Goal: Information Seeking & Learning: Check status

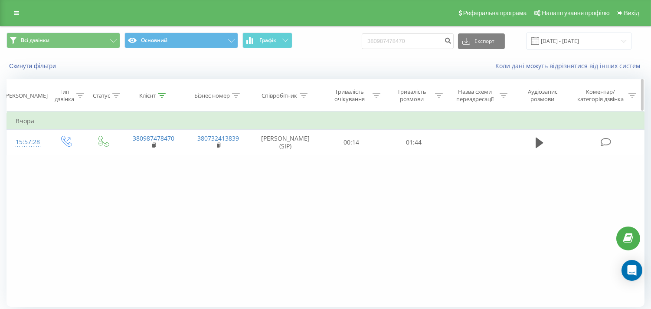
click at [161, 97] on icon at bounding box center [162, 95] width 8 height 4
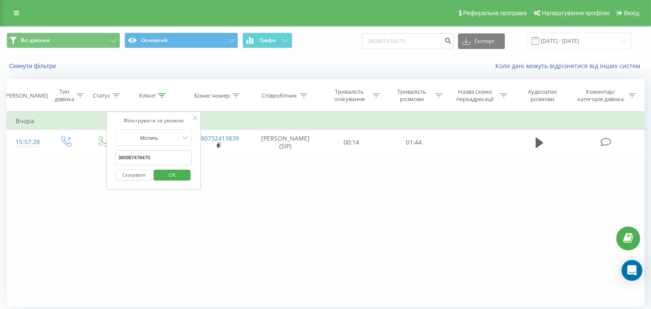
click at [132, 180] on div "Скасувати OK" at bounding box center [153, 175] width 76 height 20
click at [133, 177] on button "Скасувати" at bounding box center [133, 175] width 37 height 11
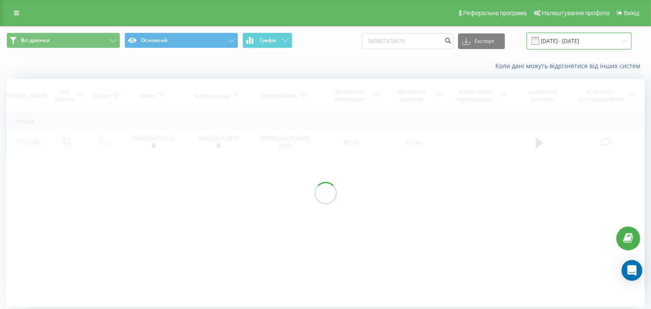
click at [590, 42] on input "[DATE] - [DATE]" at bounding box center [578, 41] width 105 height 17
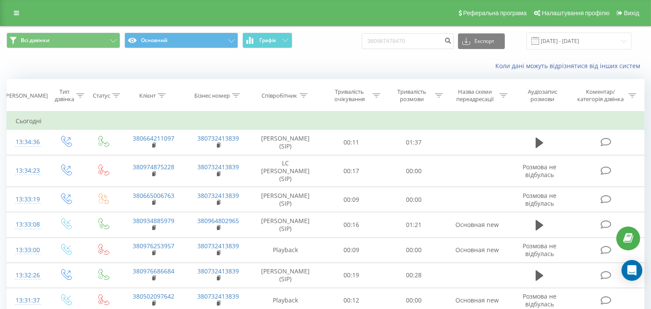
click at [297, 70] on div "Коли дані можуть відрізнятися вiд інших систем" at bounding box center [447, 66] width 406 height 9
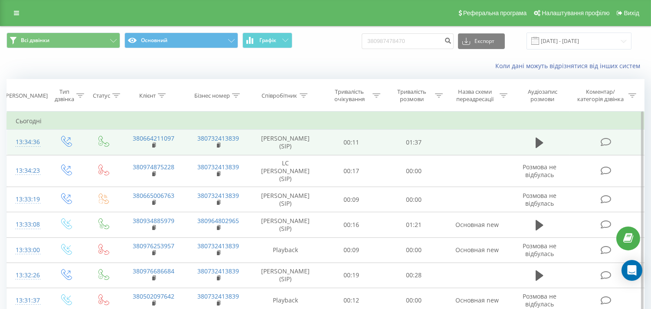
click at [553, 146] on td at bounding box center [540, 142] width 60 height 25
click at [541, 144] on icon at bounding box center [540, 143] width 8 height 12
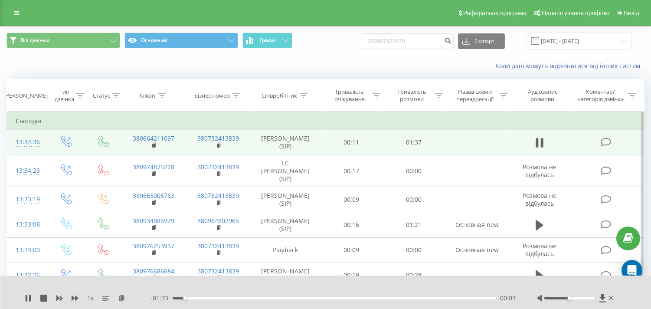
click at [541, 144] on icon at bounding box center [542, 143] width 3 height 10
click at [553, 46] on input "[DATE] - [DATE]" at bounding box center [578, 41] width 105 height 17
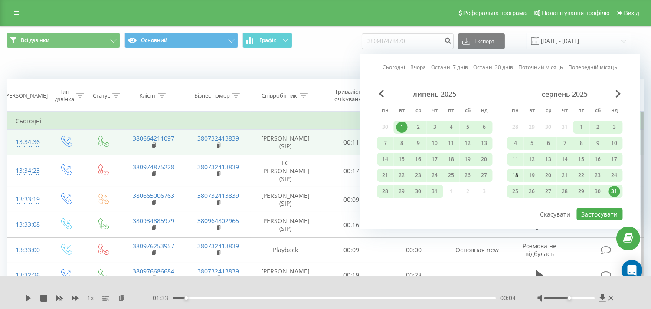
click at [513, 175] on div "18" at bounding box center [515, 175] width 11 height 11
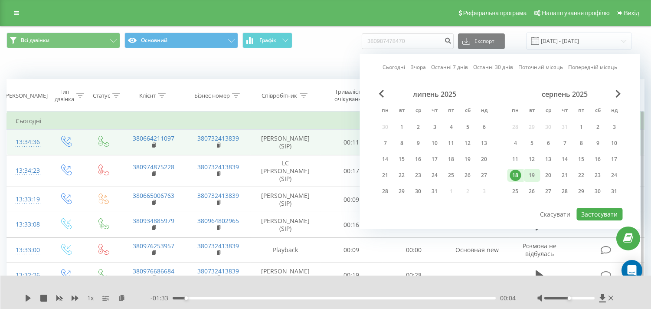
click at [527, 173] on div "19" at bounding box center [531, 175] width 11 height 11
click at [584, 209] on button "Застосувати" at bounding box center [600, 214] width 46 height 13
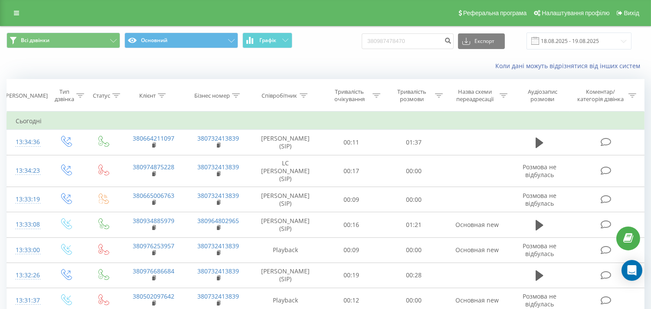
click at [304, 97] on icon at bounding box center [304, 95] width 8 height 4
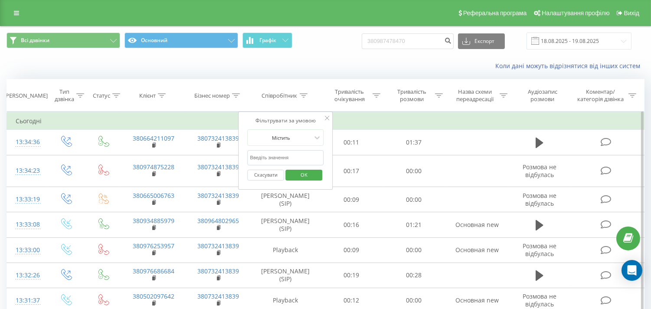
click at [274, 157] on input "text" at bounding box center [286, 157] width 76 height 15
type input "сардаковська"
click at [309, 176] on span "OK" at bounding box center [304, 174] width 24 height 13
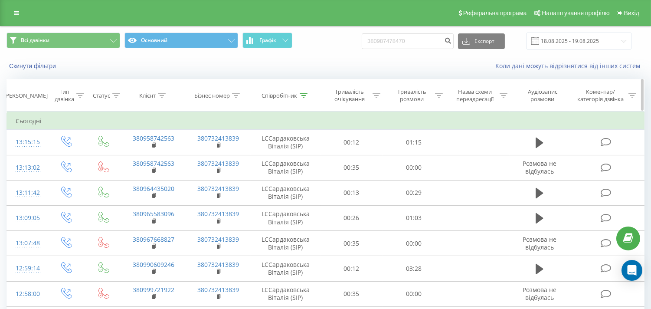
click at [304, 92] on div at bounding box center [304, 95] width 8 height 7
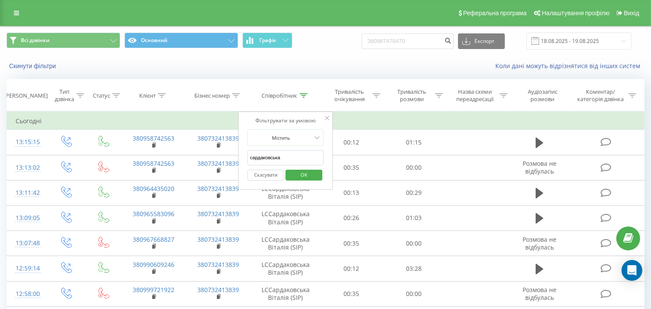
click at [267, 173] on button "Скасувати" at bounding box center [266, 175] width 37 height 11
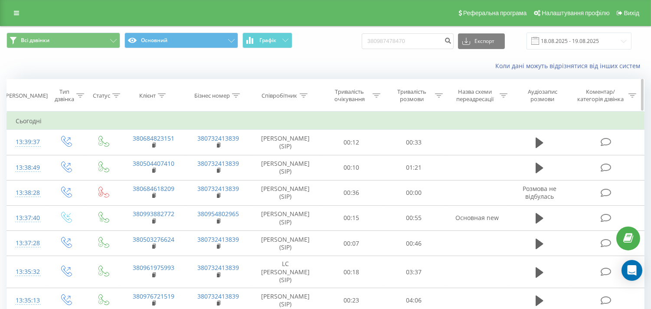
click at [163, 97] on icon at bounding box center [162, 95] width 8 height 4
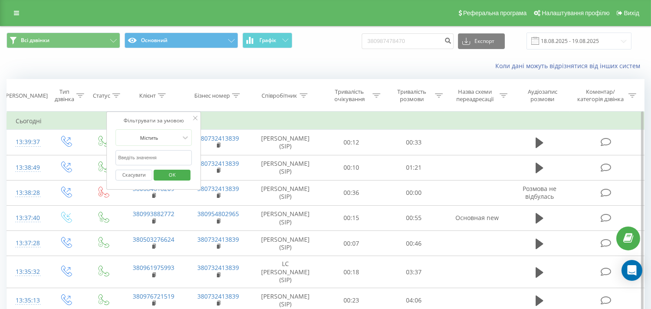
click at [136, 159] on input "text" at bounding box center [153, 157] width 76 height 15
paste input "380679328919"
click at [162, 173] on span "OK" at bounding box center [172, 174] width 24 height 13
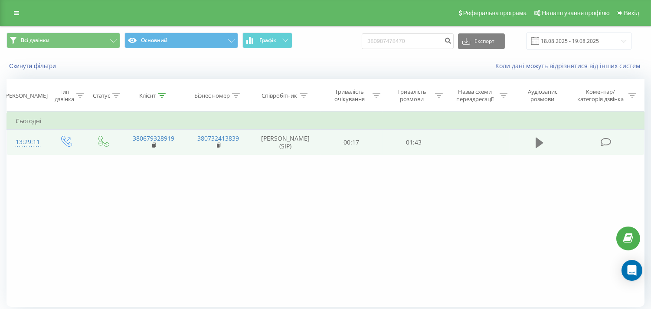
click at [538, 145] on icon at bounding box center [540, 142] width 8 height 10
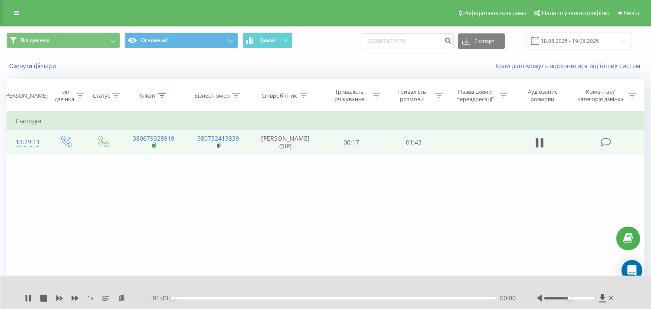
click at [153, 145] on rect at bounding box center [153, 146] width 3 height 4
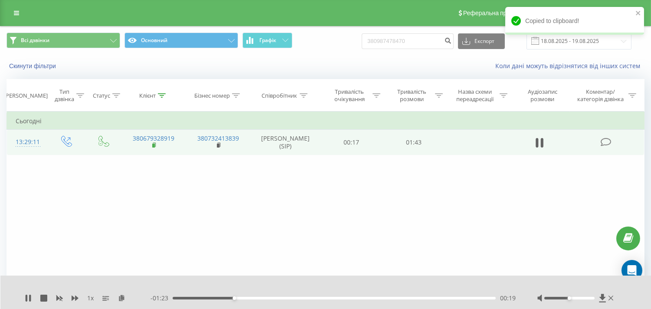
click at [154, 144] on rect at bounding box center [153, 146] width 3 height 4
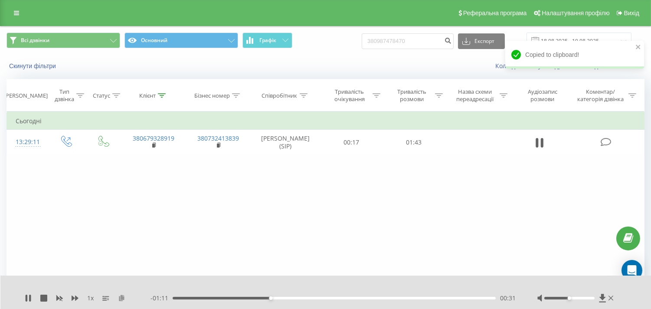
click at [123, 300] on icon at bounding box center [121, 297] width 7 height 6
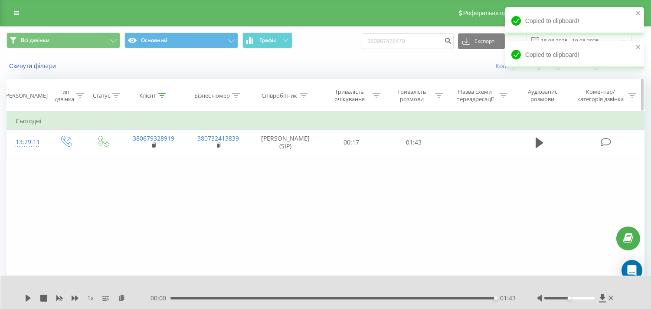
click at [163, 97] on icon at bounding box center [162, 95] width 8 height 4
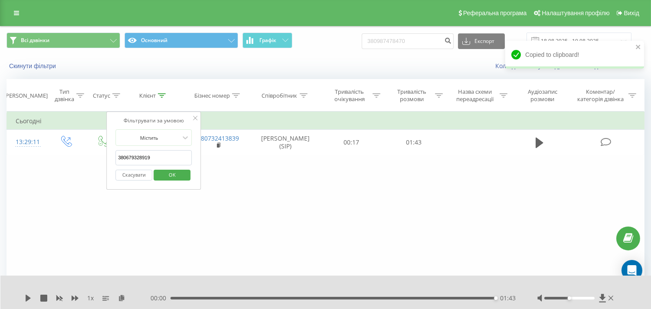
click at [131, 158] on input "380679328919" at bounding box center [153, 157] width 76 height 15
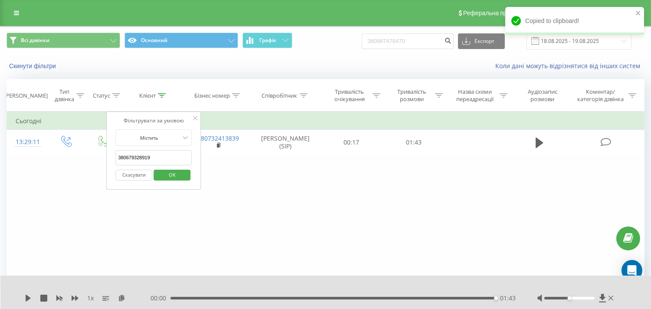
paste input "965583096"
click at [175, 176] on span "OK" at bounding box center [172, 174] width 24 height 13
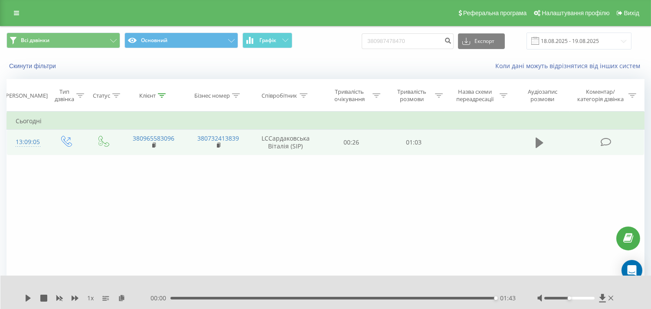
click at [536, 144] on icon at bounding box center [540, 142] width 8 height 10
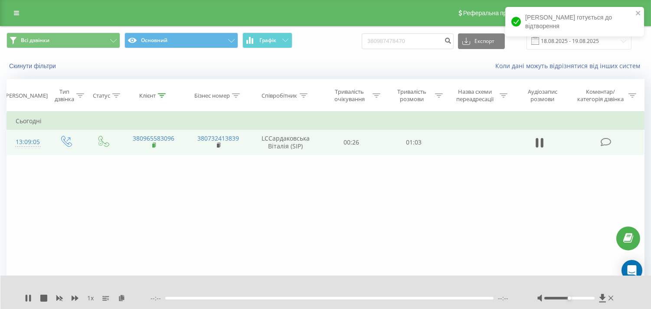
click at [153, 147] on rect at bounding box center [153, 146] width 3 height 4
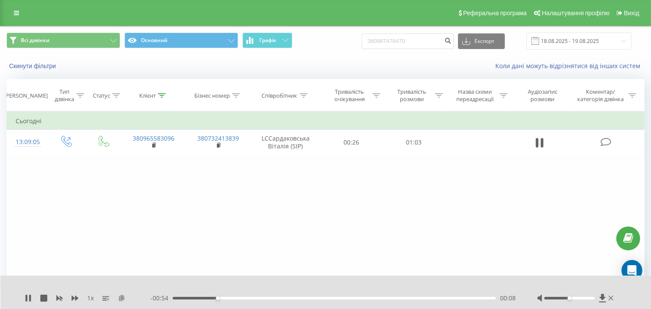
click at [119, 299] on icon at bounding box center [121, 297] width 7 height 6
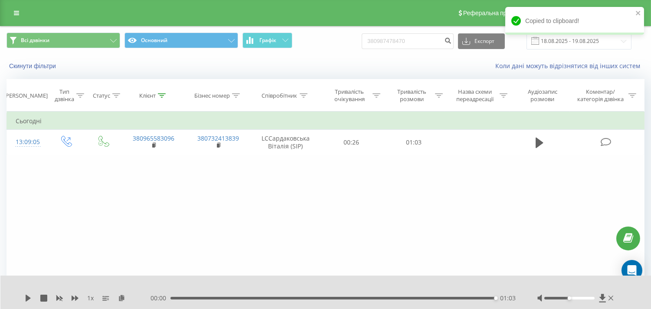
click at [363, 297] on div "01:03" at bounding box center [332, 298] width 325 height 3
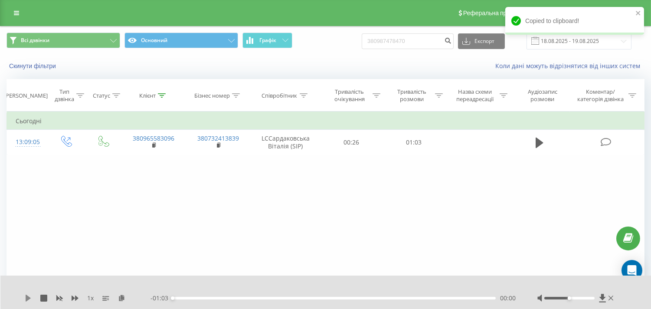
click at [29, 301] on icon at bounding box center [28, 297] width 7 height 7
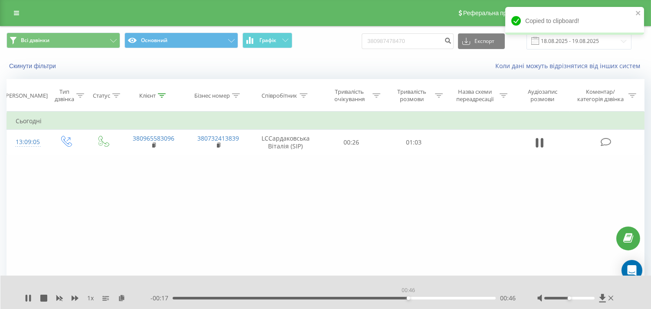
click at [408, 297] on div "00:46" at bounding box center [334, 298] width 323 height 3
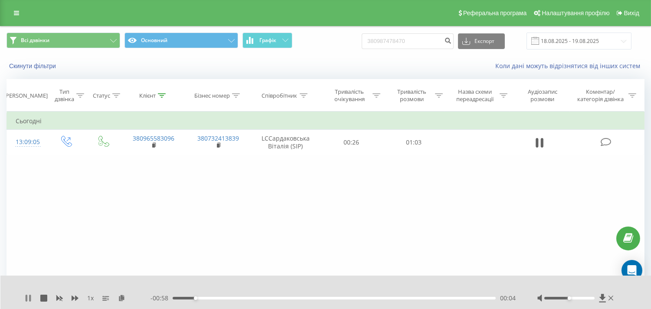
click at [30, 300] on icon at bounding box center [30, 297] width 2 height 7
click at [162, 96] on icon at bounding box center [162, 95] width 8 height 4
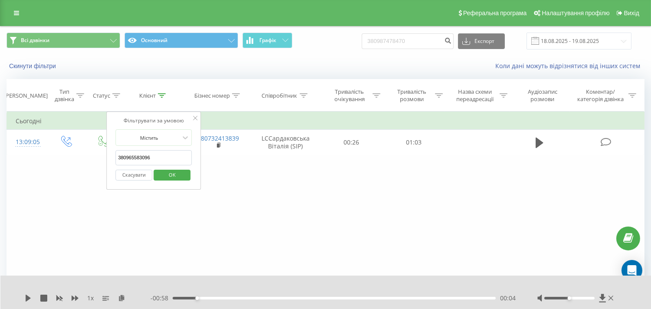
click at [132, 154] on input "380965583096" at bounding box center [153, 157] width 76 height 15
paste input "500775761"
type input "380500775761"
click button "OK" at bounding box center [172, 175] width 37 height 11
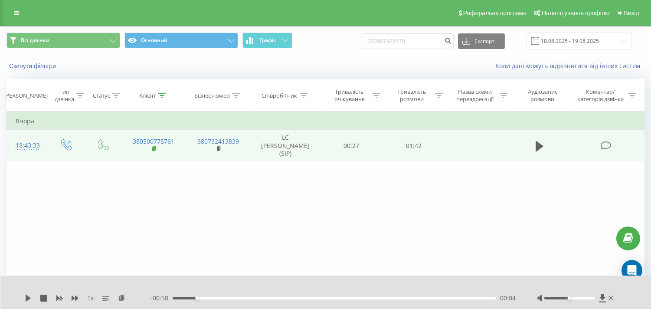
click at [155, 148] on icon at bounding box center [154, 148] width 3 height 4
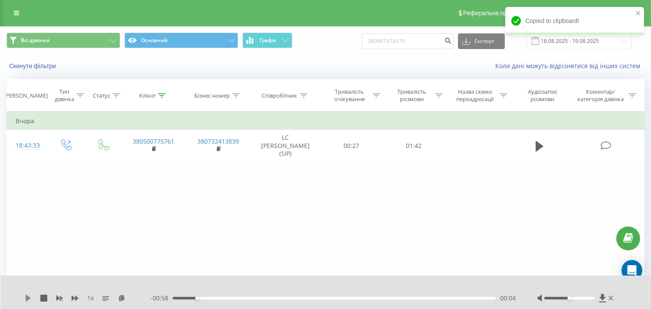
click at [29, 298] on icon at bounding box center [28, 297] width 5 height 7
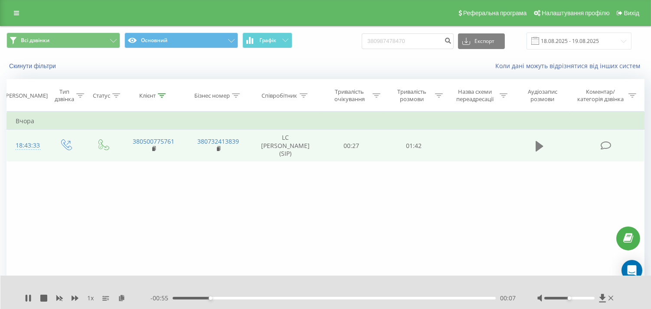
click at [538, 144] on icon at bounding box center [540, 145] width 8 height 10
click at [153, 149] on rect at bounding box center [153, 149] width 3 height 4
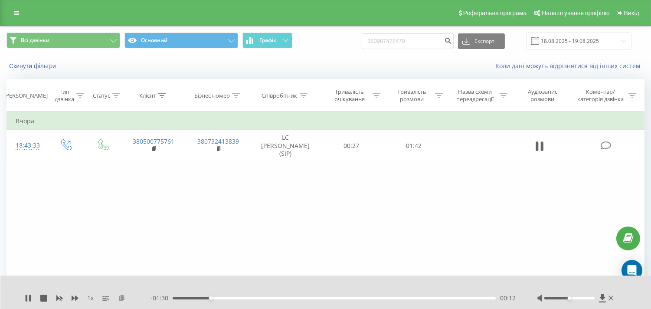
click at [120, 294] on icon at bounding box center [121, 297] width 7 height 6
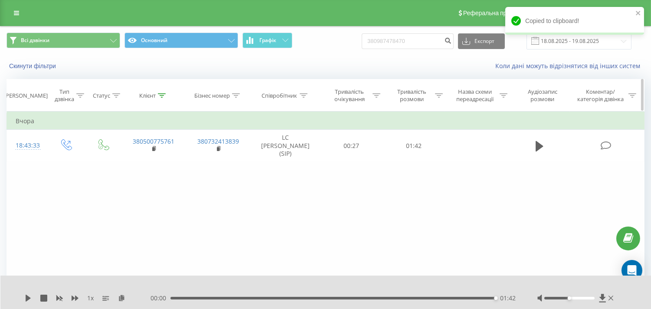
click at [156, 92] on div "Клієнт" at bounding box center [152, 95] width 26 height 7
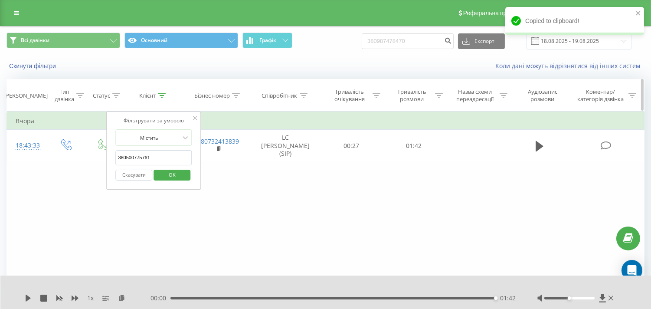
click at [160, 95] on icon at bounding box center [162, 95] width 8 height 4
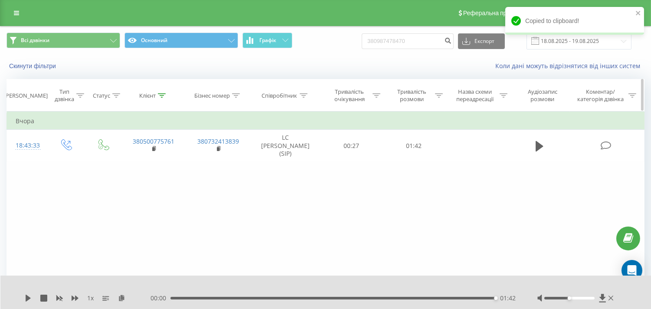
click at [160, 97] on icon at bounding box center [162, 95] width 8 height 4
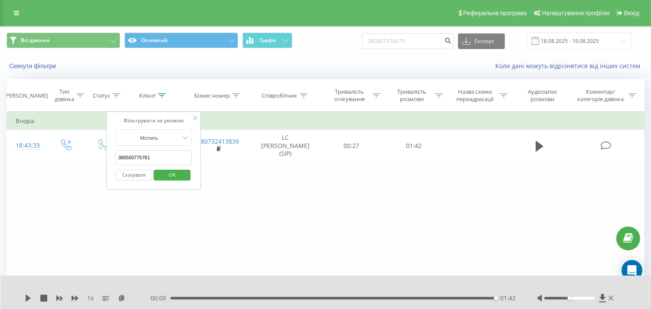
click at [136, 178] on button "Скасувати" at bounding box center [133, 175] width 37 height 11
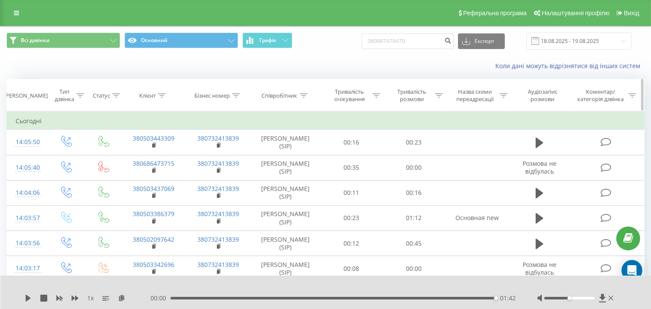
click at [304, 96] on icon at bounding box center [304, 95] width 8 height 4
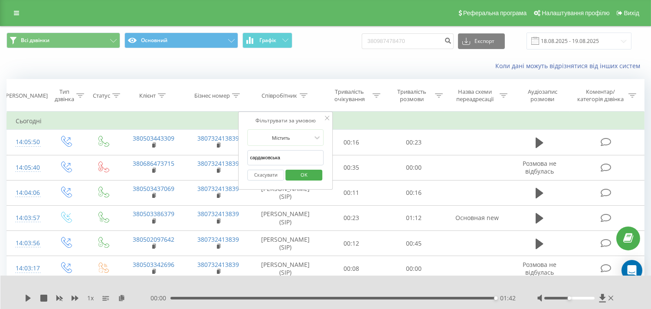
click at [281, 157] on input "сардаковська" at bounding box center [286, 157] width 76 height 15
type input "верхогляд"
click at [301, 173] on span "OK" at bounding box center [304, 174] width 24 height 13
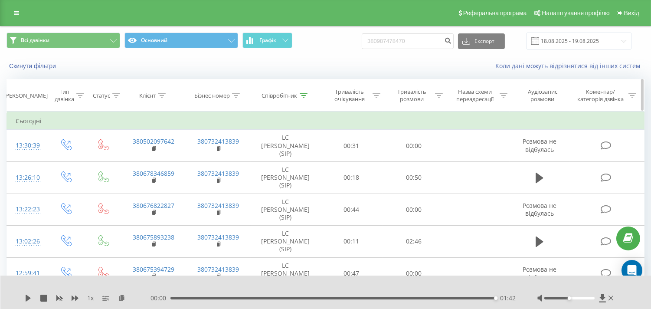
click at [302, 97] on icon at bounding box center [304, 95] width 8 height 4
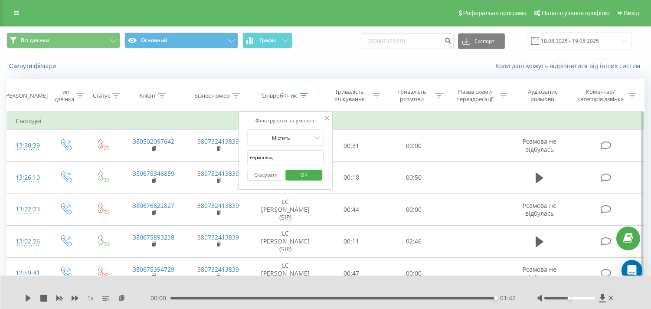
click at [262, 175] on button "Скасувати" at bounding box center [266, 175] width 37 height 11
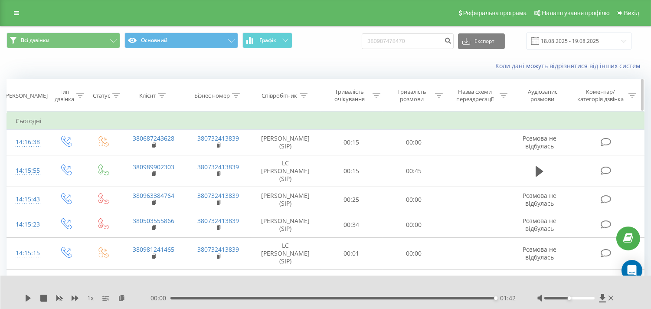
click at [161, 95] on icon at bounding box center [162, 95] width 8 height 4
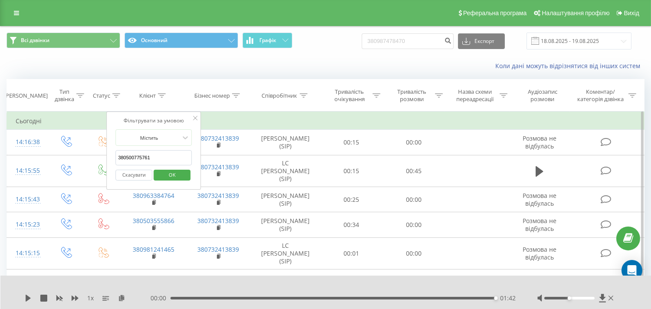
click at [163, 161] on input "380500775761" at bounding box center [153, 157] width 76 height 15
paste input "380632332123"
type input "380632332123"
click at [167, 176] on span "OK" at bounding box center [172, 174] width 24 height 13
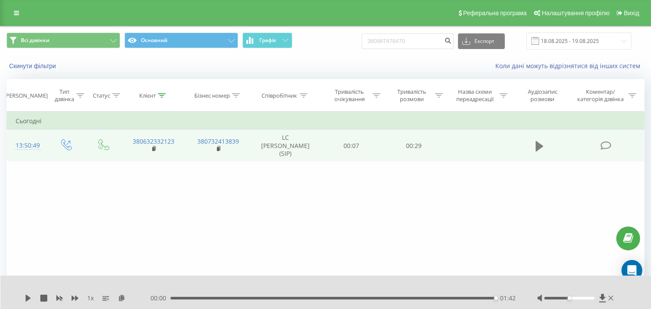
click at [538, 147] on icon at bounding box center [540, 145] width 8 height 10
click at [154, 148] on rect at bounding box center [153, 149] width 3 height 4
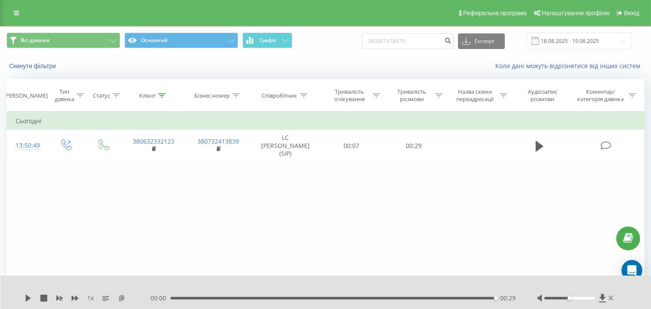
click at [122, 299] on icon at bounding box center [121, 297] width 7 height 6
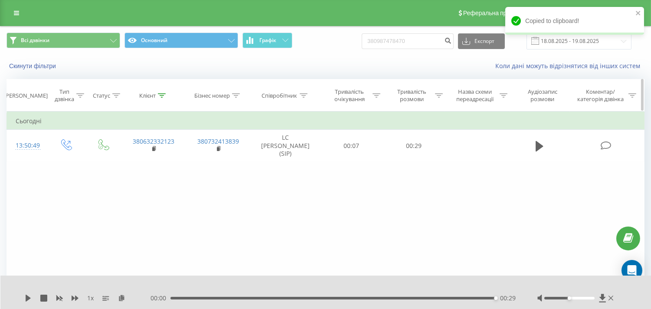
click at [166, 94] on div "Клієнт" at bounding box center [153, 95] width 65 height 7
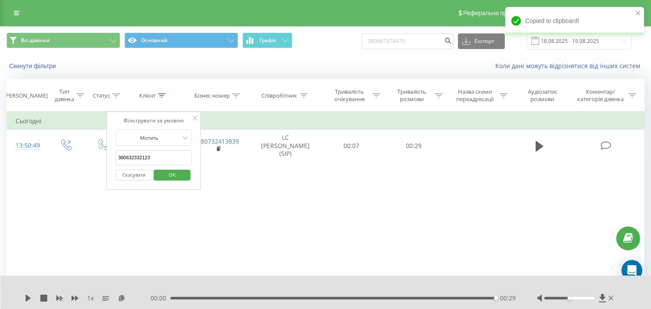
click at [128, 175] on button "Скасувати" at bounding box center [133, 175] width 37 height 11
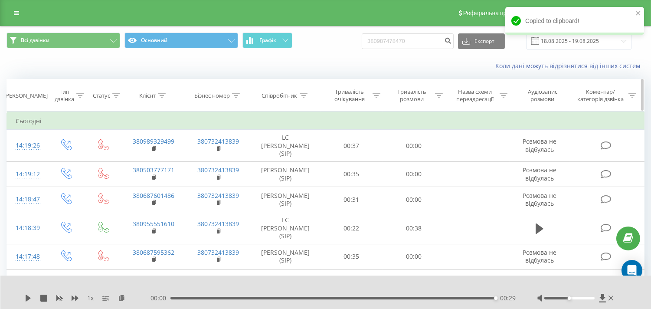
click at [304, 93] on icon at bounding box center [304, 95] width 8 height 4
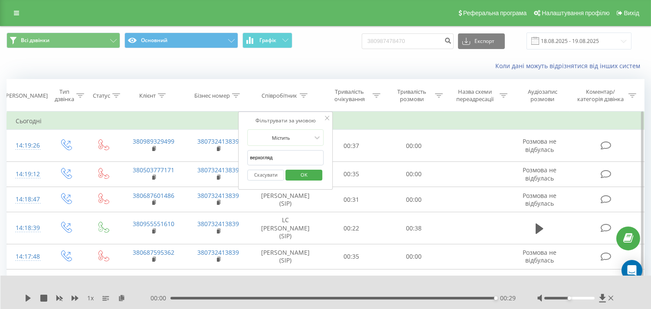
click at [268, 158] on input "верхогляд" at bounding box center [286, 157] width 76 height 15
type input "верхогляд"
click at [298, 175] on span "OK" at bounding box center [304, 174] width 24 height 13
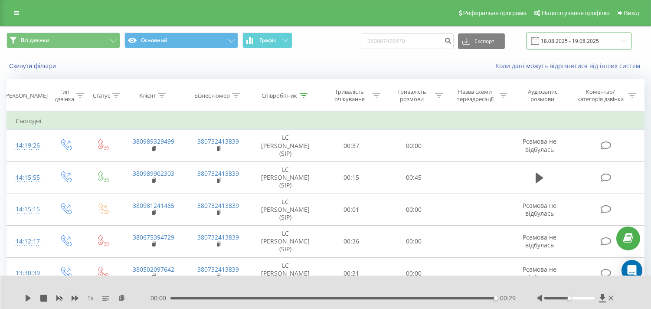
click at [580, 41] on input "[DATE] - [DATE]" at bounding box center [578, 41] width 105 height 17
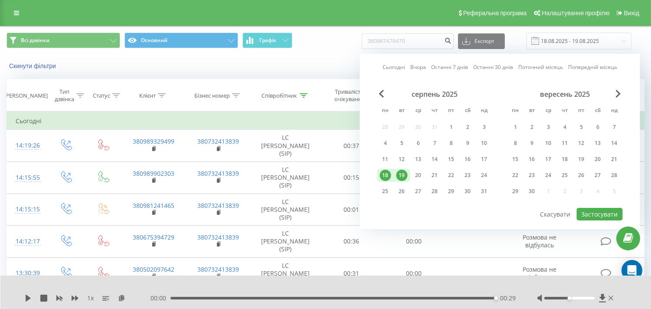
click at [386, 174] on div "18" at bounding box center [385, 175] width 11 height 11
click at [595, 214] on button "Застосувати" at bounding box center [600, 214] width 46 height 13
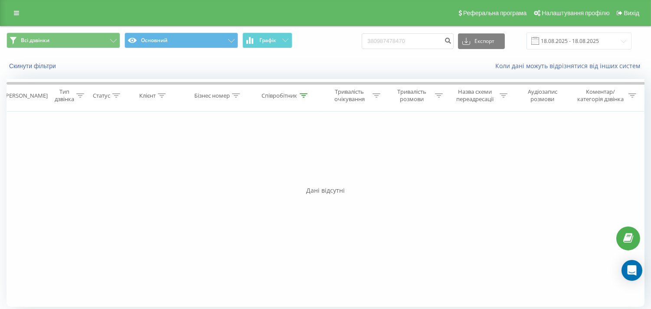
click at [0, 192] on div "Всі дзвінки Основний Графік 380987478470 Експорт .csv .xls .xlsx [DATE] - [DATE…" at bounding box center [325, 170] width 651 height 288
click at [302, 95] on icon at bounding box center [304, 95] width 8 height 4
click at [261, 176] on button "Скасувати" at bounding box center [266, 175] width 37 height 11
